Goal: Information Seeking & Learning: Learn about a topic

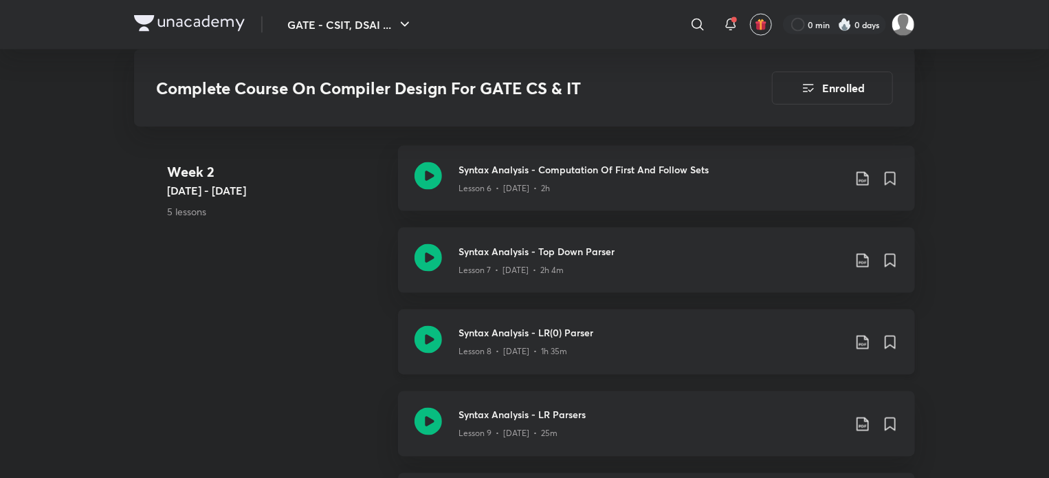
scroll to position [1031, 0]
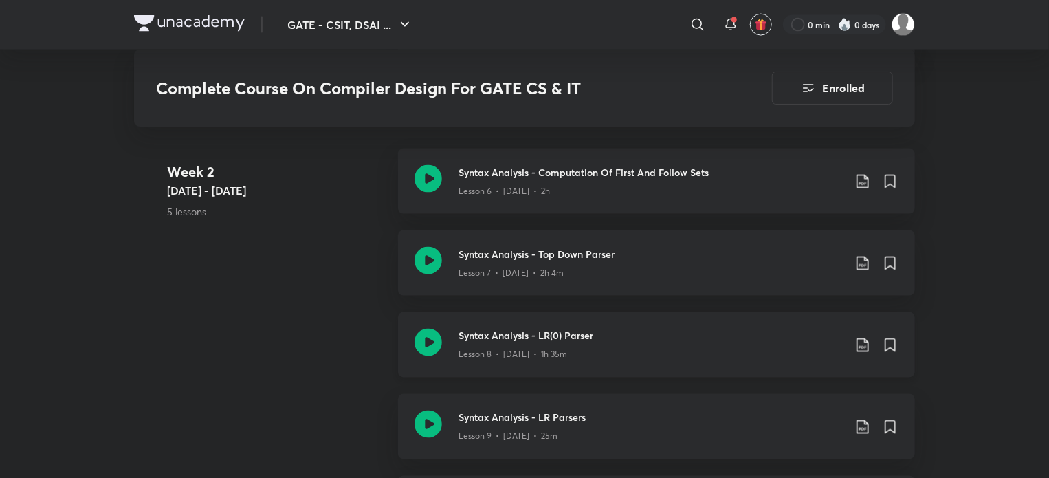
click at [428, 346] on icon at bounding box center [428, 342] width 27 height 27
